Goal: Consume media (video, audio): Consume media (video, audio)

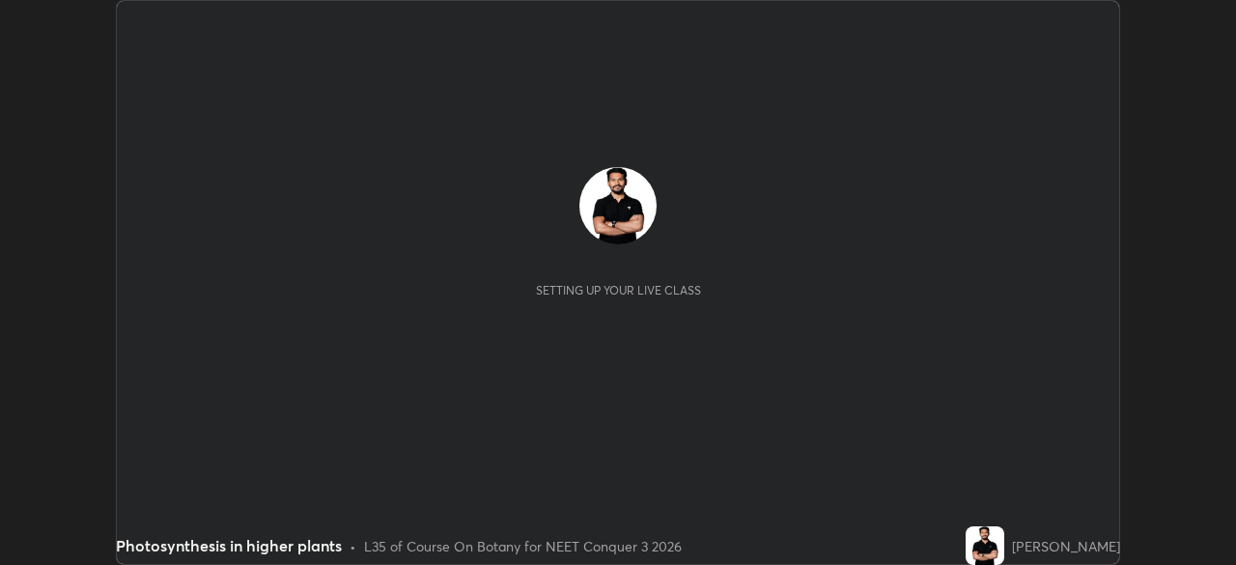
scroll to position [565, 1235]
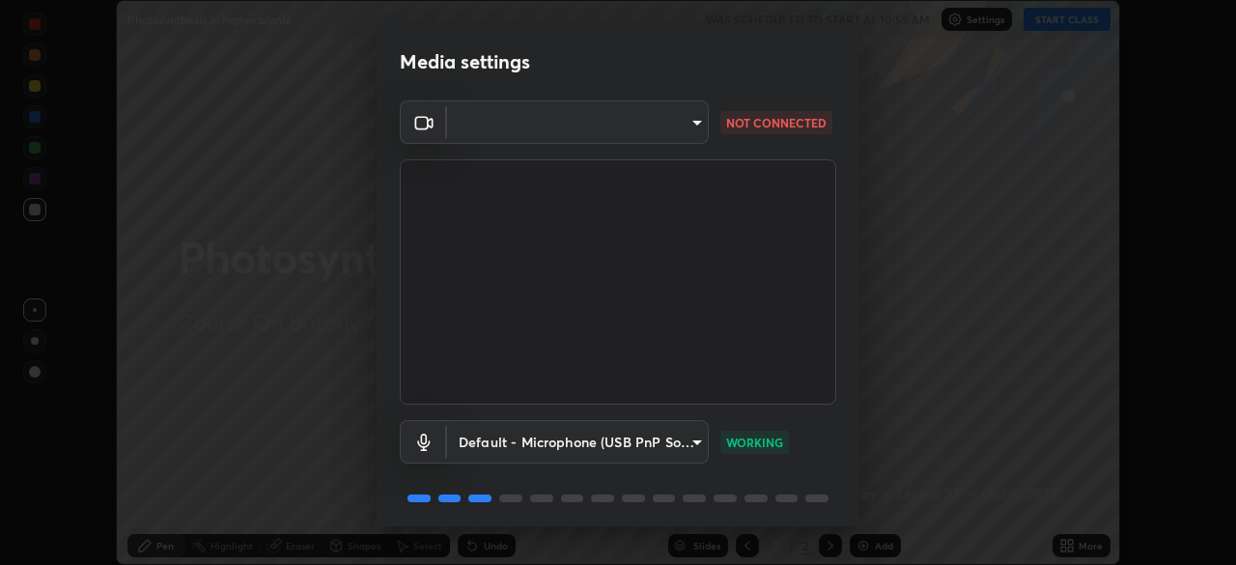
click at [685, 112] on body "Erase all Photosynthesis in higher plants WAS SCHEDULED TO START AT 10:55 AM Se…" at bounding box center [618, 282] width 1236 height 565
click at [688, 125] on div at bounding box center [618, 282] width 1236 height 565
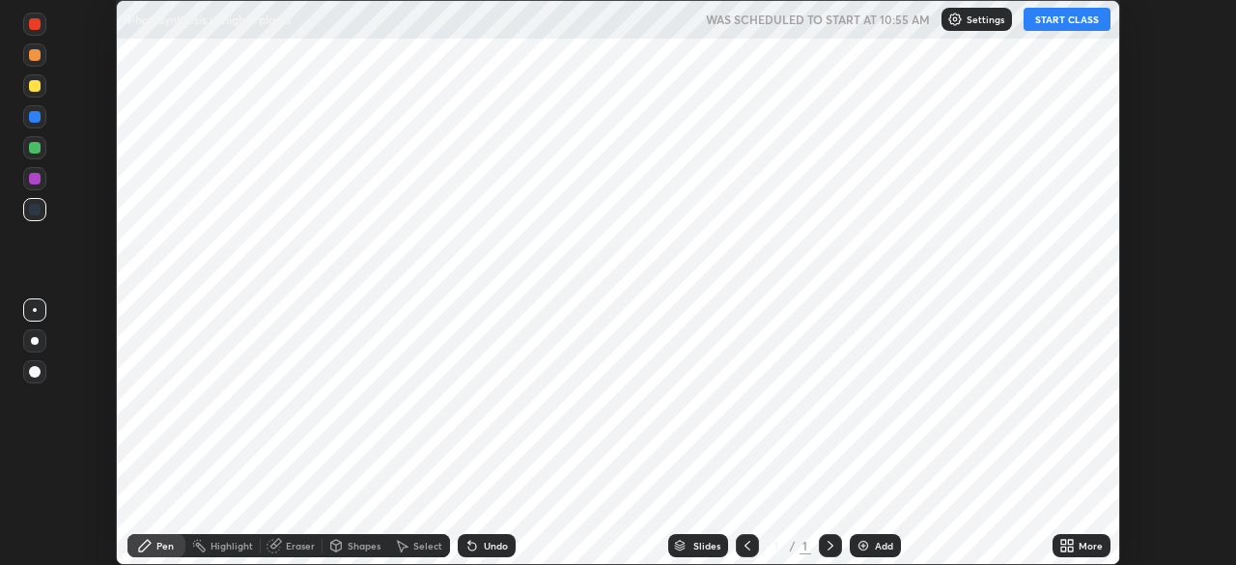
scroll to position [565, 1235]
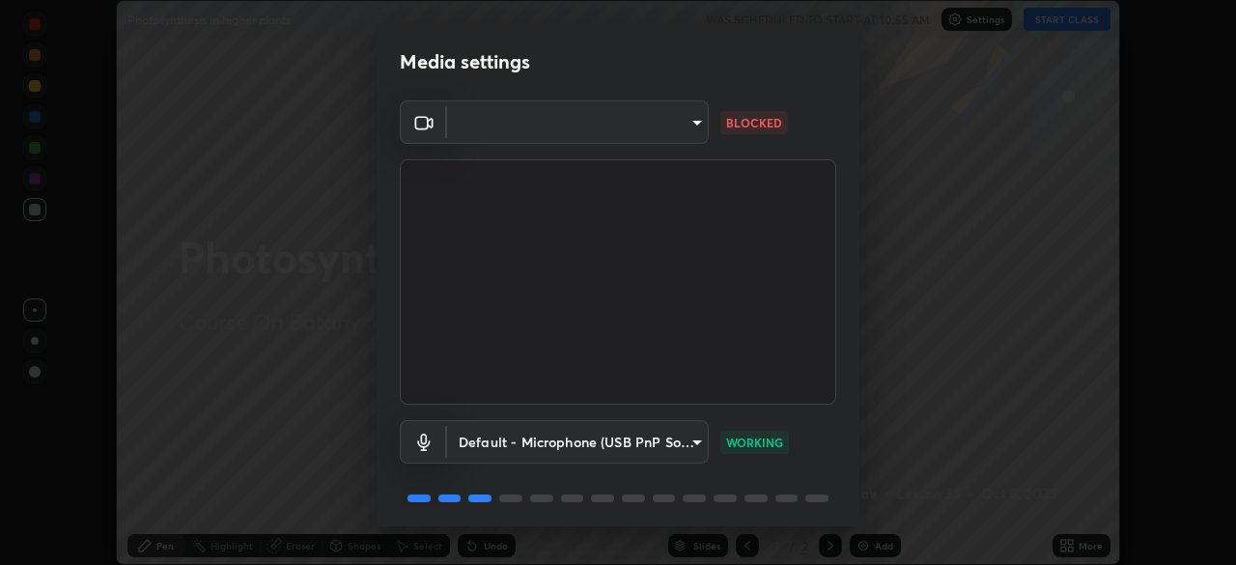
click at [426, 124] on icon at bounding box center [423, 122] width 23 height 23
click at [688, 126] on body "Erase all Photosynthesis in higher plants WAS SCHEDULED TO START AT 10:55 AM Se…" at bounding box center [618, 282] width 1236 height 565
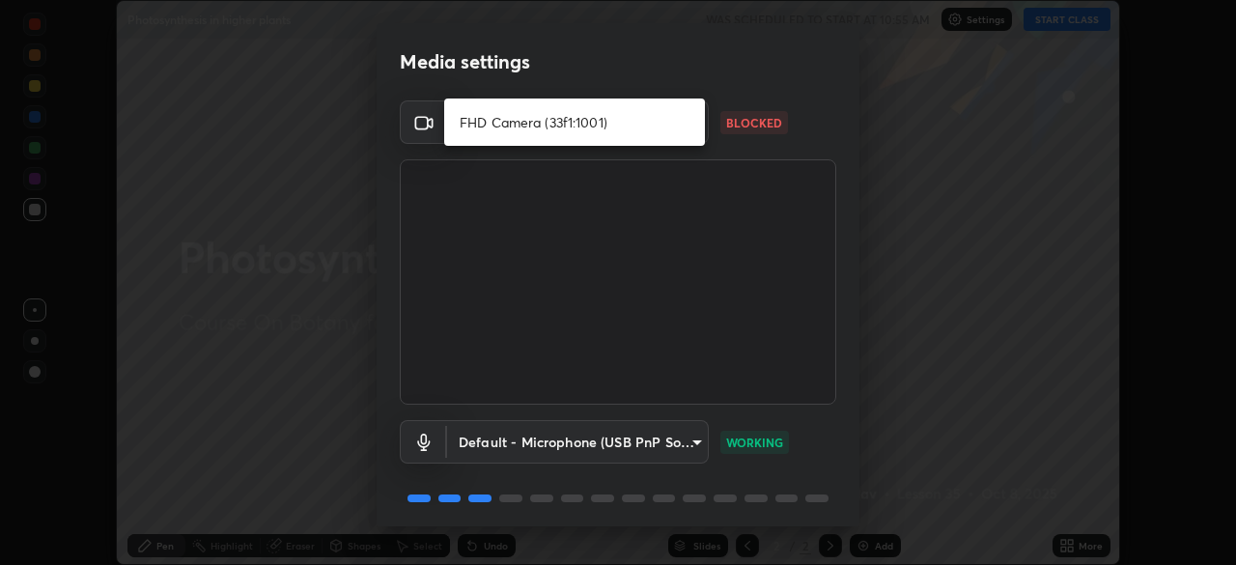
click at [531, 124] on li "FHD Camera (33f1:1001)" at bounding box center [574, 122] width 261 height 32
type input "ab6d27cd7a6aff2137d2cdfacac346cf621cee58133240c113ef9ade330a93d0"
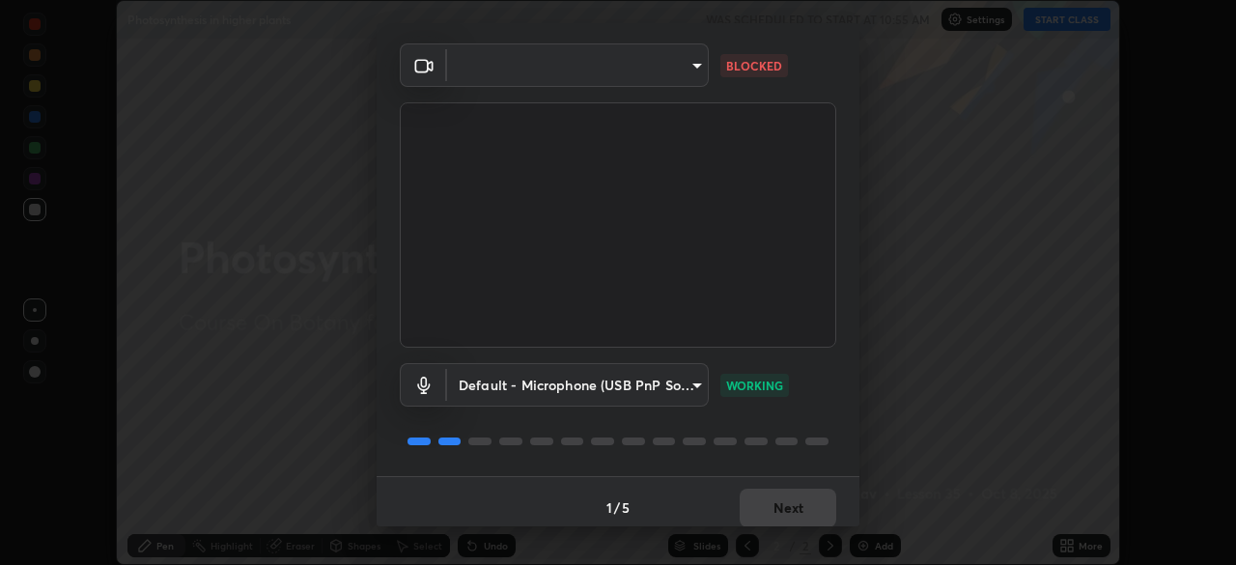
scroll to position [69, 0]
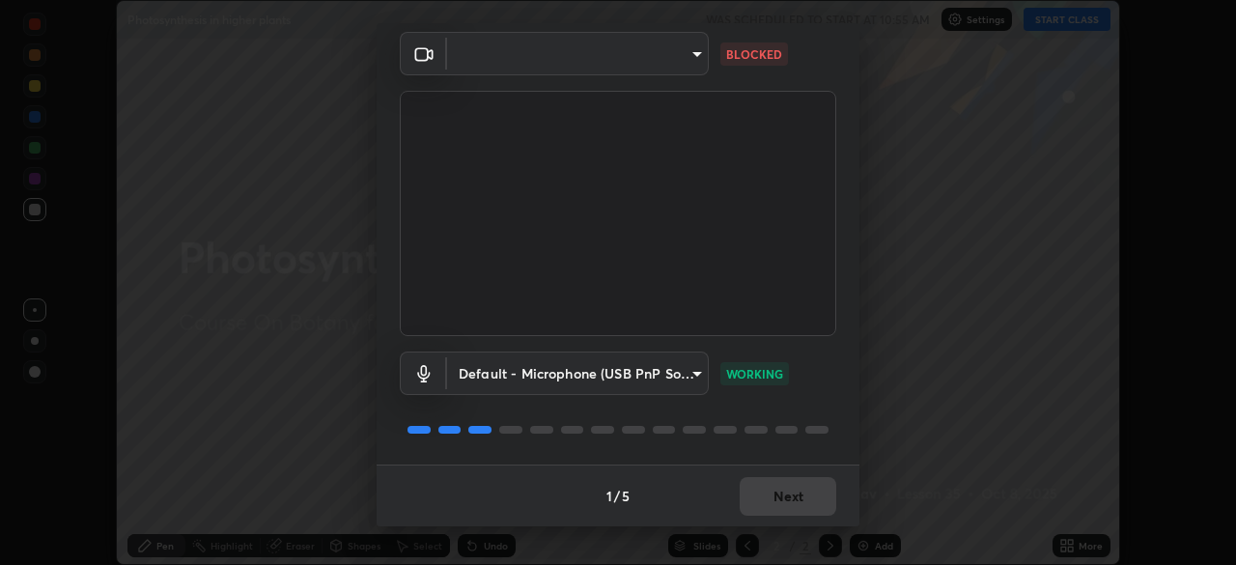
click at [774, 498] on div "1 / 5 Next" at bounding box center [617, 495] width 483 height 62
click at [775, 489] on div "1 / 5 Next" at bounding box center [617, 495] width 483 height 62
click at [780, 480] on div "1 / 5 Next" at bounding box center [617, 495] width 483 height 62
click at [664, 43] on body "Erase all Photosynthesis in higher plants WAS SCHEDULED TO START AT 10:55 AM Se…" at bounding box center [618, 282] width 1236 height 565
click at [668, 64] on div at bounding box center [618, 282] width 1236 height 565
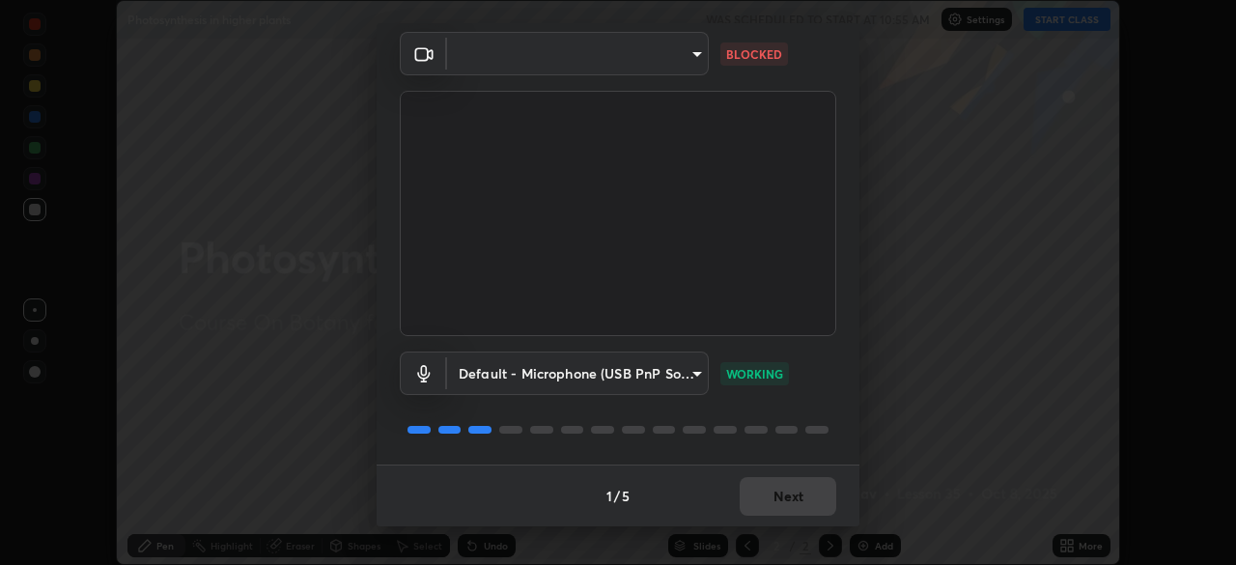
click at [765, 76] on div "​ ab6d27cd7a6aff2137d2cdfacac346cf621cee58133240c113ef9ade330a93d0 BLOCKED" at bounding box center [618, 184] width 436 height 304
click at [920, 59] on div "Media settings ​ ab6d27cd7a6aff2137d2cdfacac346cf621cee58133240c113ef9ade330a93…" at bounding box center [618, 282] width 1236 height 565
